Goal: Answer question/provide support: Share knowledge or assist other users

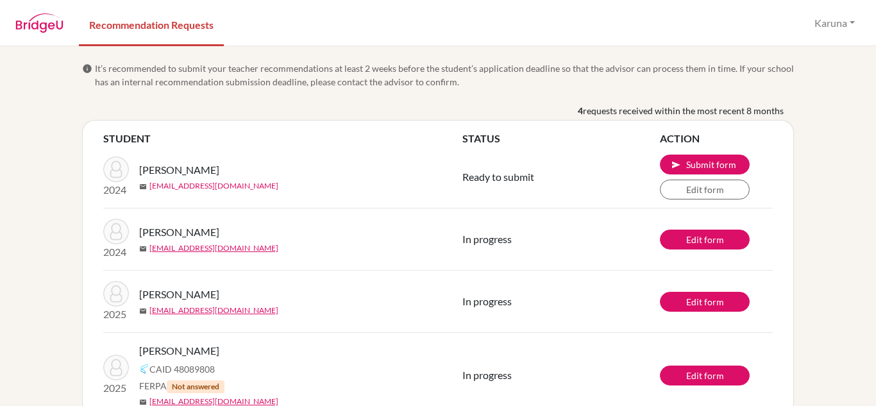
click at [202, 187] on link "[EMAIL_ADDRESS][DOMAIN_NAME]" at bounding box center [213, 186] width 129 height 12
click at [244, 152] on td "2024 [PERSON_NAME] mail [EMAIL_ADDRESS][DOMAIN_NAME]" at bounding box center [282, 177] width 359 height 62
click at [697, 189] on link "Edit form" at bounding box center [705, 190] width 90 height 20
click at [708, 168] on button "send Submit form" at bounding box center [705, 165] width 90 height 20
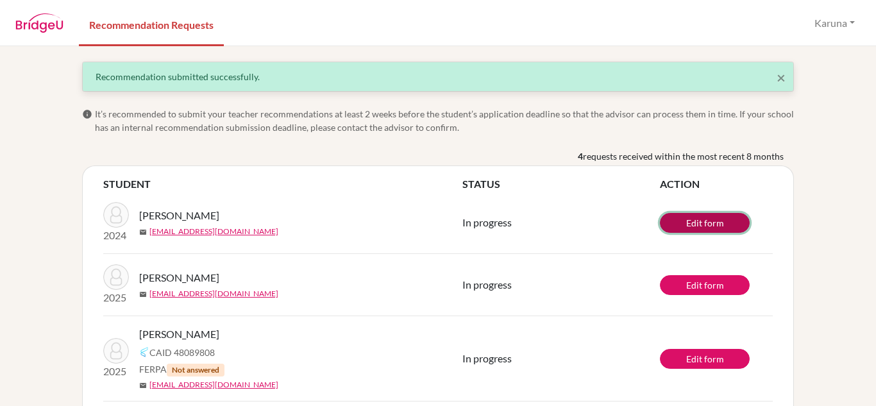
click at [691, 220] on link "Edit form" at bounding box center [705, 223] width 90 height 20
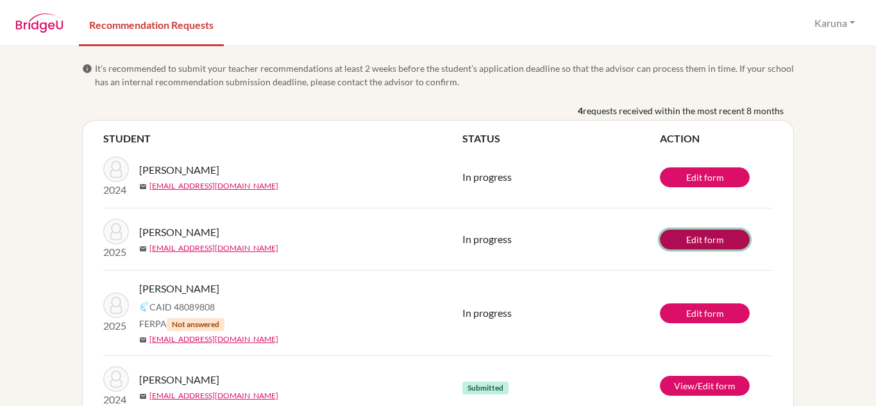
click at [672, 237] on link "Edit form" at bounding box center [705, 240] width 90 height 20
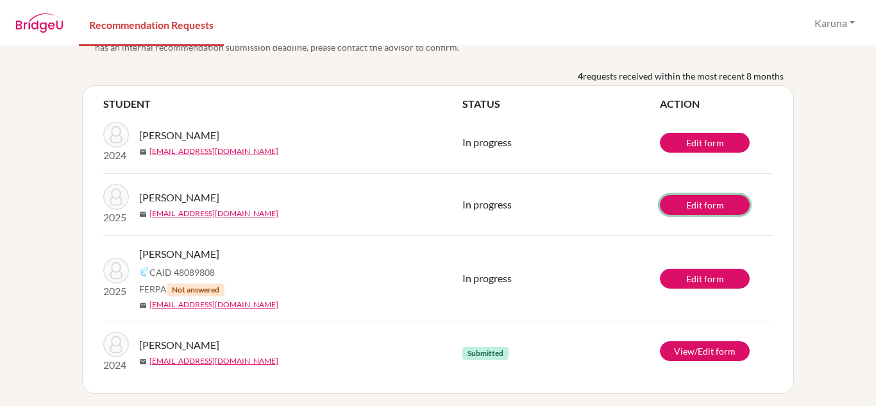
scroll to position [38, 0]
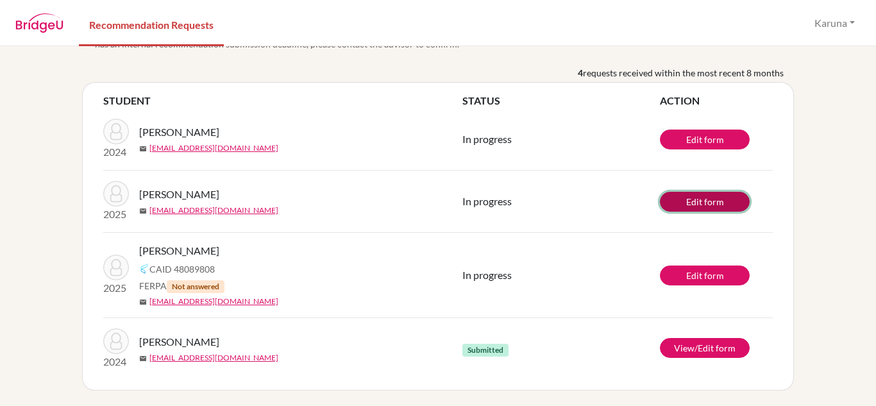
click at [692, 206] on link "Edit form" at bounding box center [705, 202] width 90 height 20
